Goal: Task Accomplishment & Management: Manage account settings

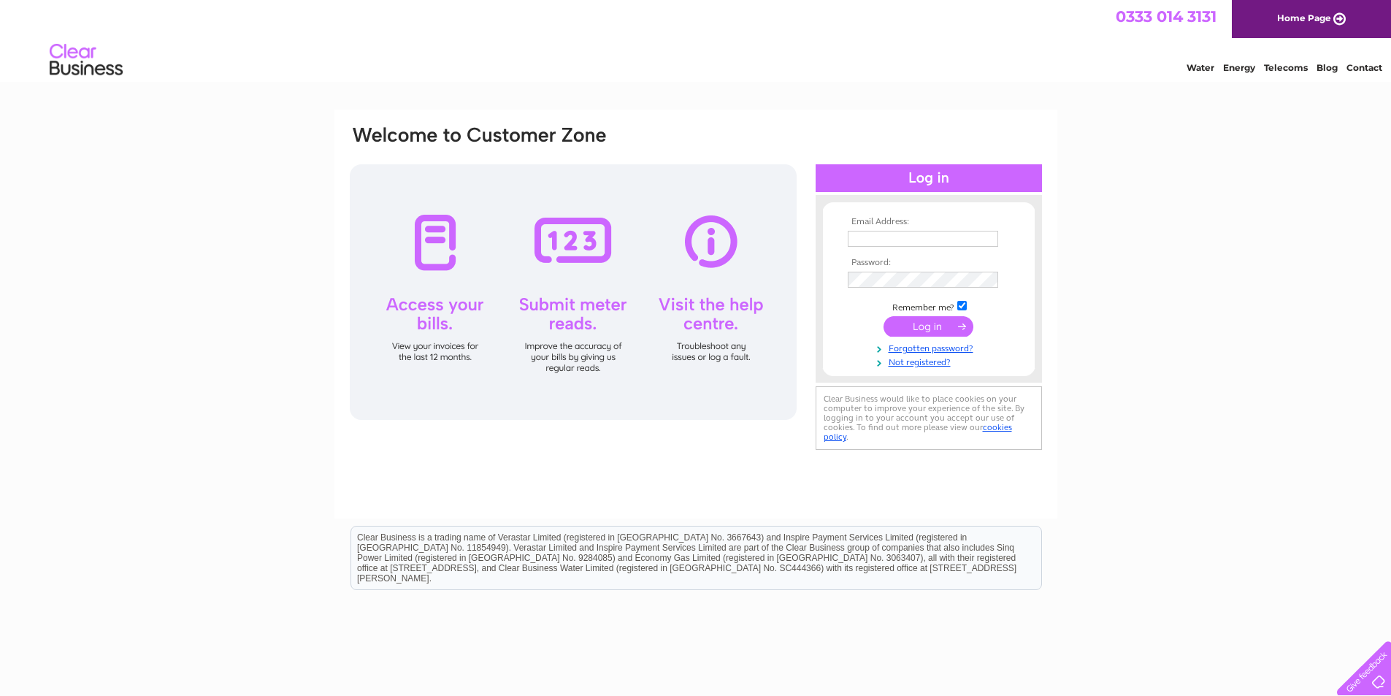
type input "[PERSON_NAME][EMAIL_ADDRESS][DOMAIN_NAME]"
click at [936, 321] on input "submit" at bounding box center [929, 326] width 90 height 20
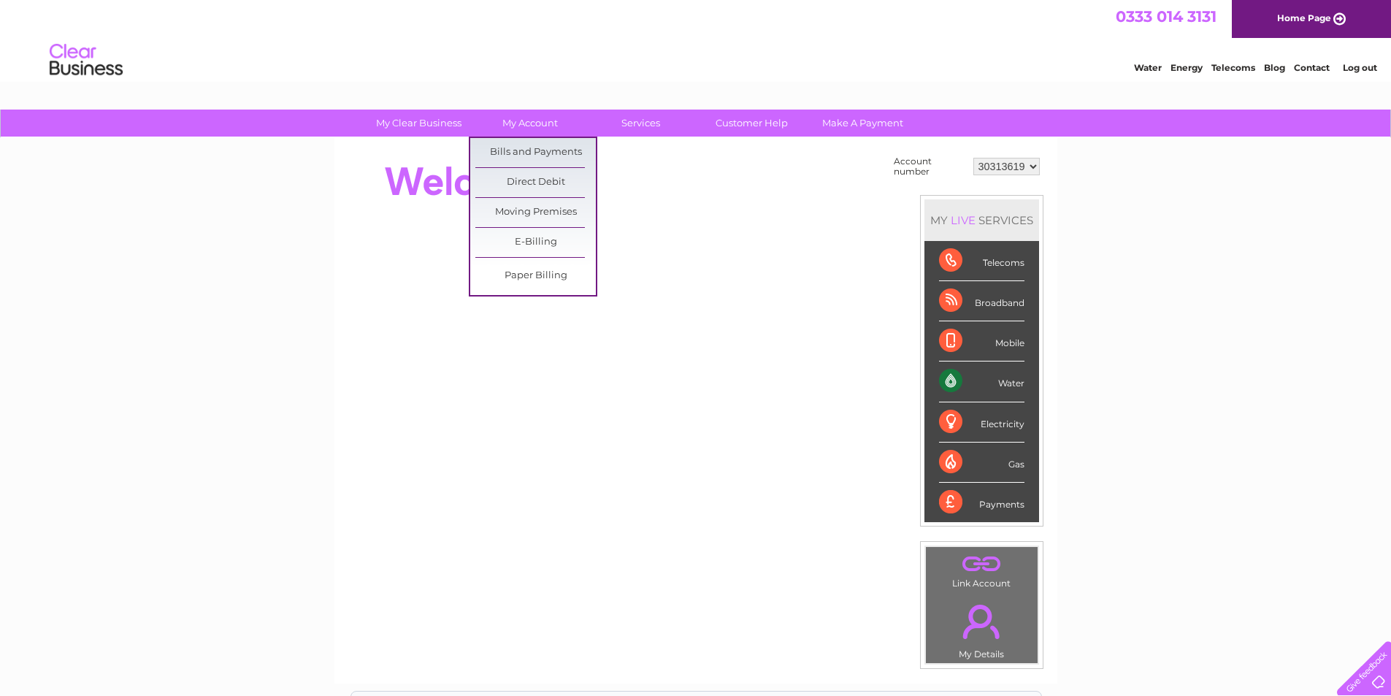
drag, startPoint x: 529, startPoint y: 145, endPoint x: 356, endPoint y: 193, distance: 179.5
click at [529, 145] on link "Bills and Payments" at bounding box center [536, 152] width 121 height 29
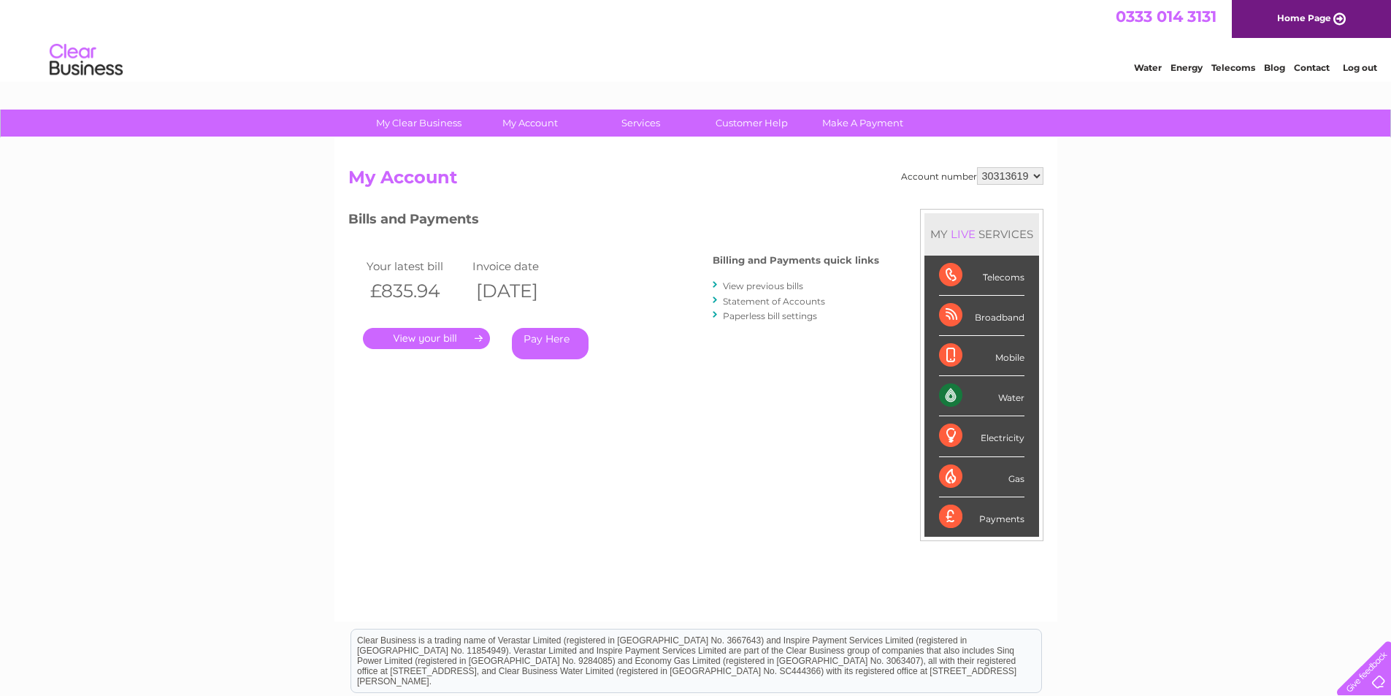
click at [460, 342] on link "." at bounding box center [426, 338] width 127 height 21
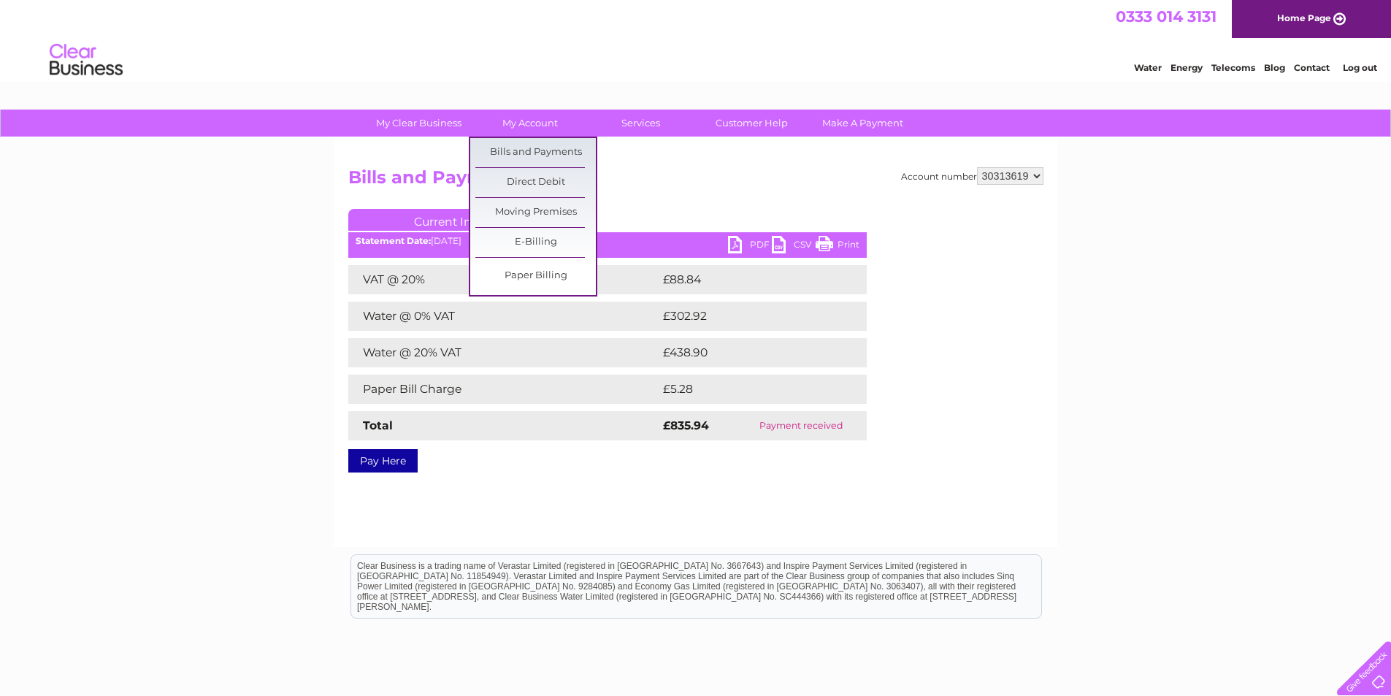
drag, startPoint x: 536, startPoint y: 237, endPoint x: 202, endPoint y: 268, distance: 335.3
click at [536, 237] on link "E-Billing" at bounding box center [536, 242] width 121 height 29
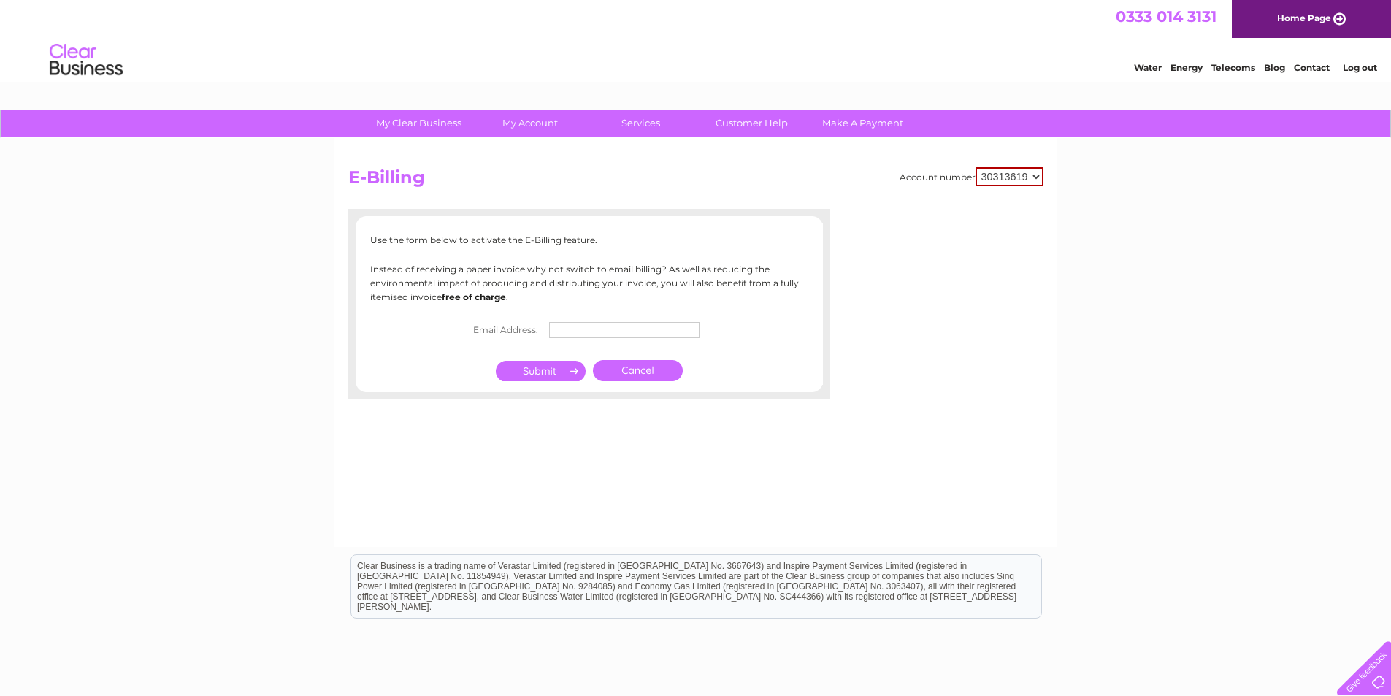
click at [606, 335] on input "text" at bounding box center [624, 330] width 150 height 16
type input "s"
click at [209, 305] on div "My Clear Business Login Details My Details My Preferences Link Account My Accou…" at bounding box center [695, 453] width 1391 height 687
click at [599, 337] on input "text" at bounding box center [624, 330] width 150 height 16
type input "[PERSON_NAME][EMAIL_ADDRESS][DOMAIN_NAME]"
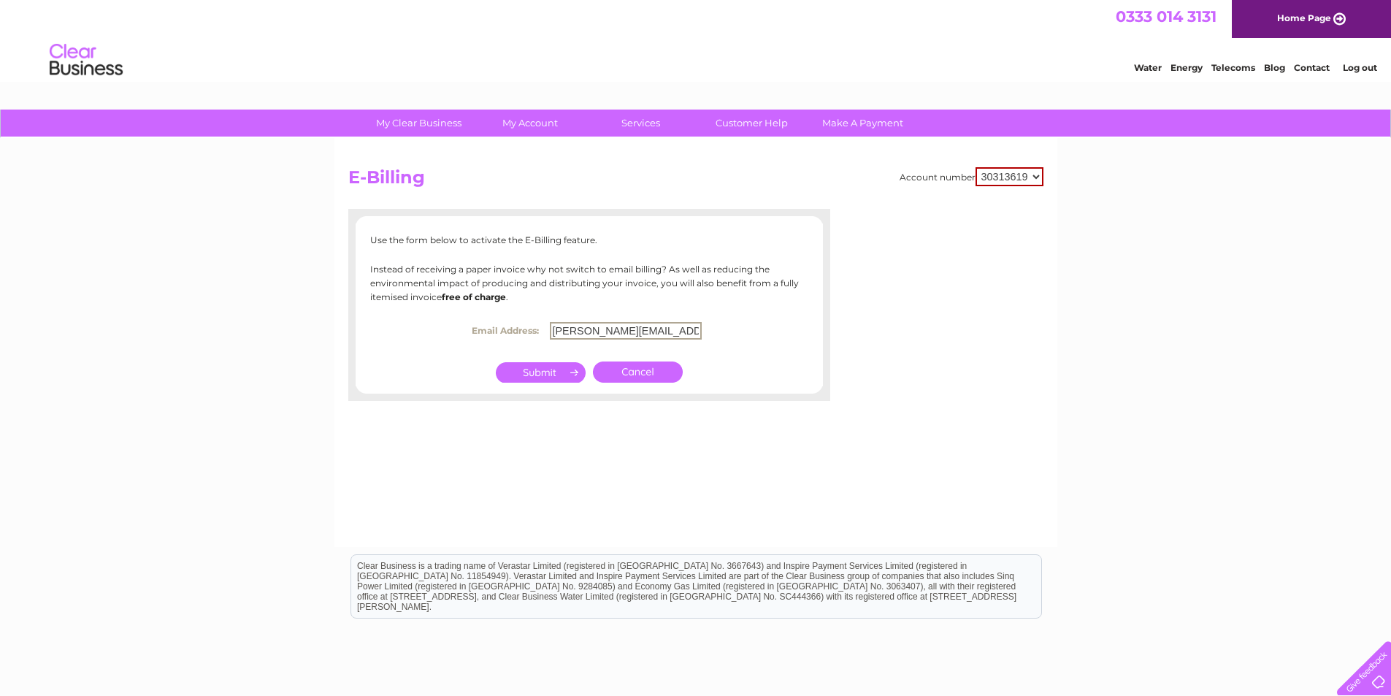
click at [559, 372] on input "submit" at bounding box center [541, 372] width 90 height 20
